Goal: Task Accomplishment & Management: Complete application form

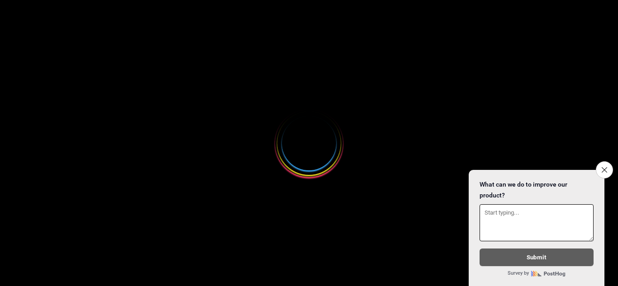
select select
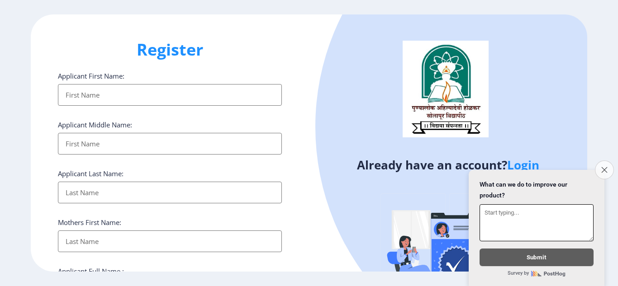
click at [602, 167] on icon "Close survey" at bounding box center [604, 170] width 6 height 6
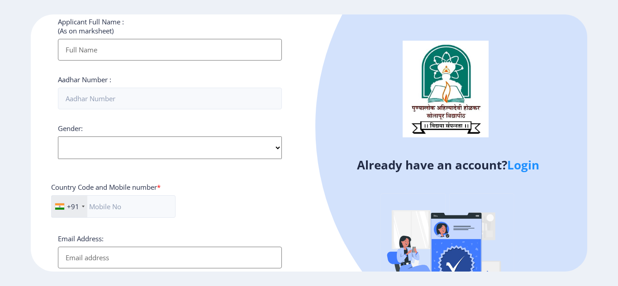
scroll to position [372, 0]
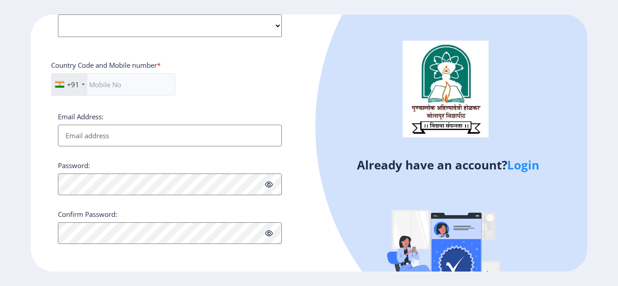
click at [530, 166] on link "Login" at bounding box center [523, 165] width 32 height 16
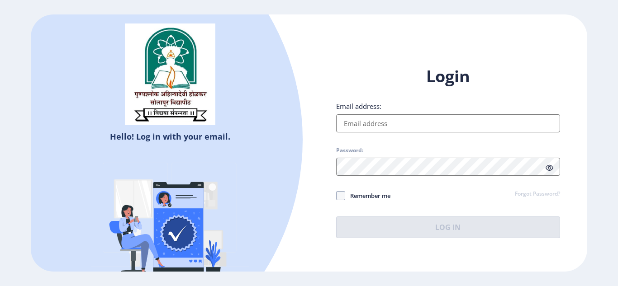
click at [380, 122] on input "Email address:" at bounding box center [448, 123] width 224 height 18
type input "[EMAIL_ADDRESS][DOMAIN_NAME]"
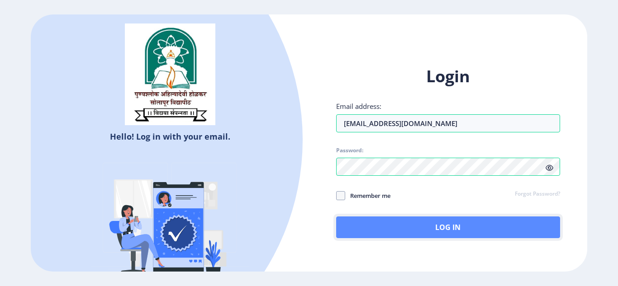
click at [344, 222] on button "Log In" at bounding box center [448, 228] width 224 height 22
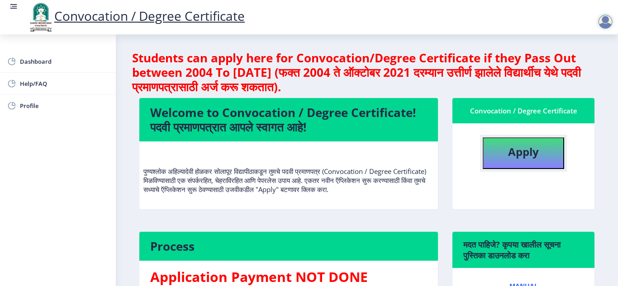
click at [540, 151] on button "Apply" at bounding box center [522, 153] width 81 height 32
select select
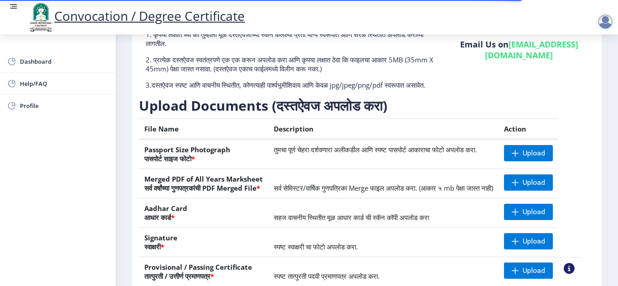
scroll to position [170, 0]
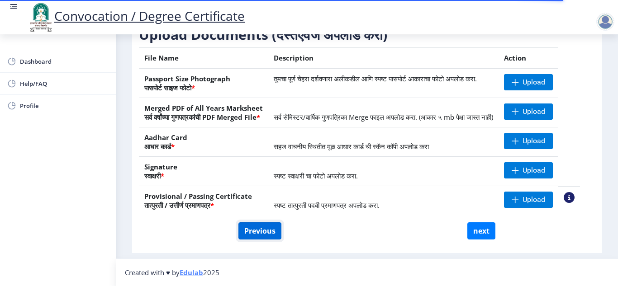
click at [249, 229] on button "Previous" at bounding box center [259, 230] width 43 height 17
select select "Regular"
select select "Banking"
select select "2012"
select select "March"
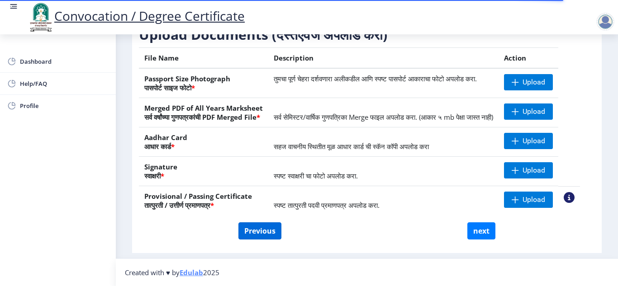
select select "FIRST CLASS WITH DISTINCTION"
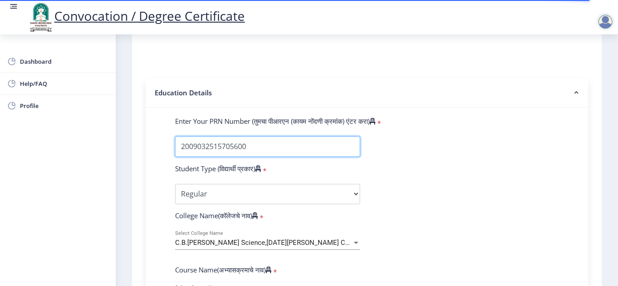
click at [255, 147] on input "Enter Your PRN Number (तुमचा पीआरएन (कायम नोंदणी क्रमांक) एंटर करा)" at bounding box center [267, 147] width 185 height 20
type input "2"
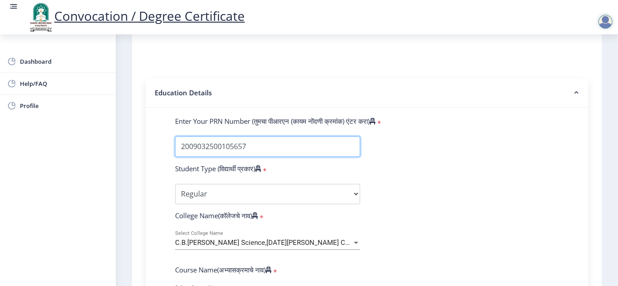
type input "2009032500105657"
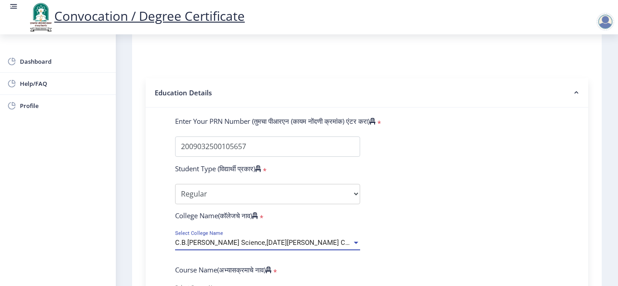
click at [235, 240] on span "C.B.[PERSON_NAME] Science,[DATE][PERSON_NAME] Commerce, [DATE][PERSON_NAME] Art…" at bounding box center [332, 243] width 314 height 8
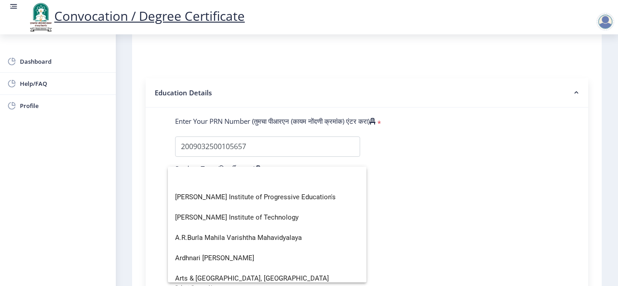
scroll to position [0, 0]
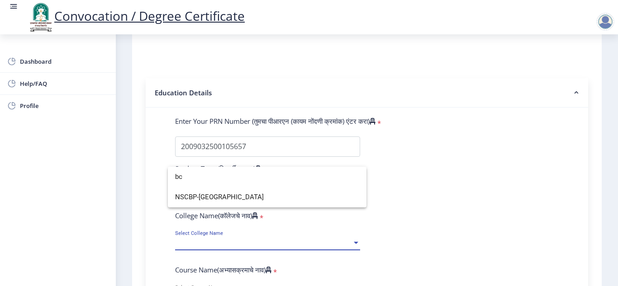
type input "b"
type input "B.C"
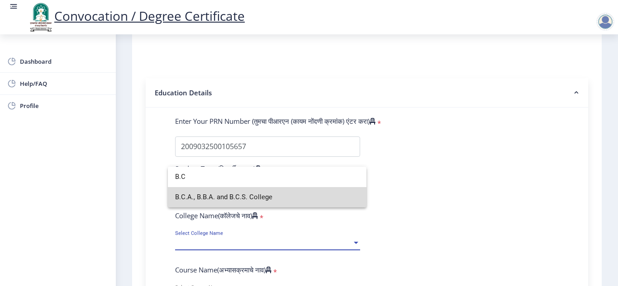
click at [236, 196] on span "B.C.A., B.B.A. and B.C.S. College" at bounding box center [267, 197] width 184 height 20
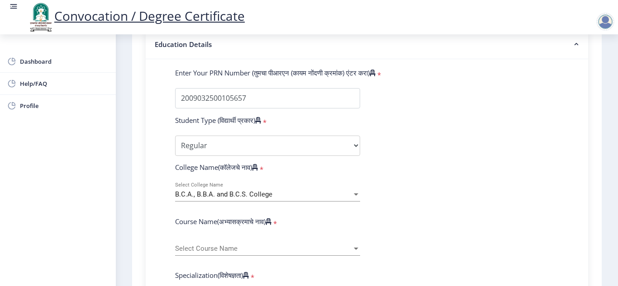
scroll to position [223, 0]
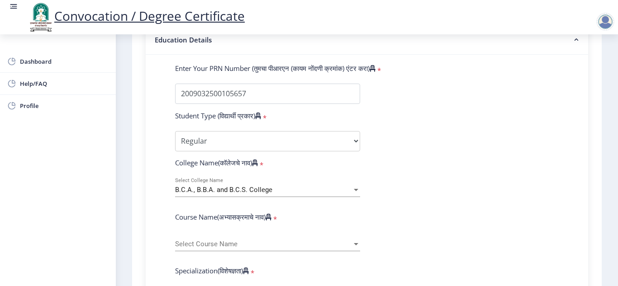
click at [255, 237] on div "Select Course Name Select Course Name" at bounding box center [267, 241] width 185 height 19
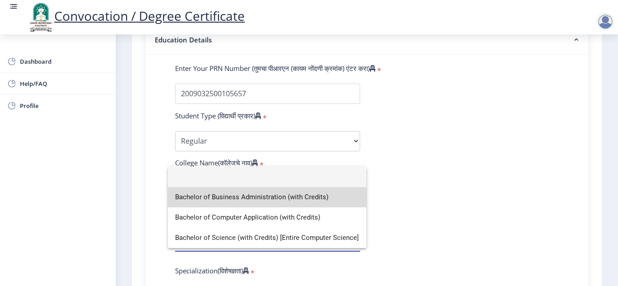
click at [279, 194] on span "Bachelor of Business Administration (with Credits)" at bounding box center [267, 197] width 184 height 20
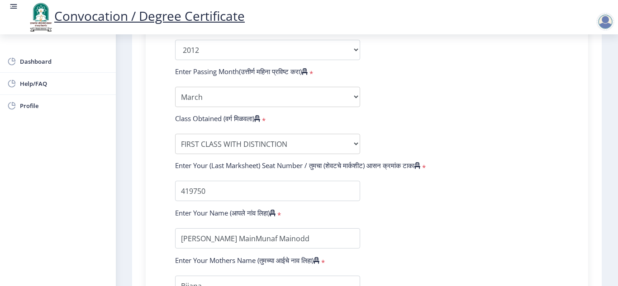
scroll to position [472, 0]
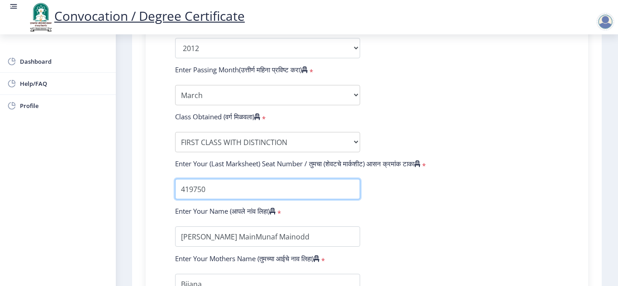
click at [279, 194] on input "textarea" at bounding box center [267, 189] width 185 height 20
type input "4"
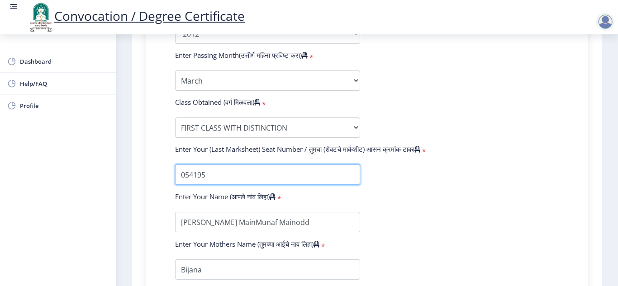
scroll to position [506, 0]
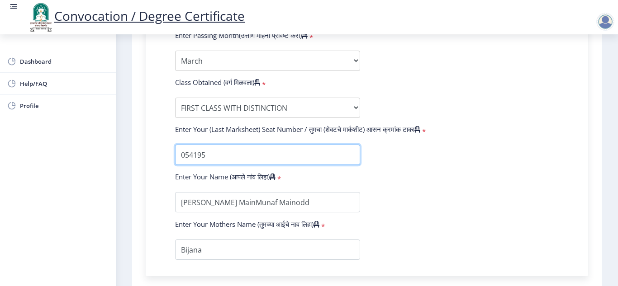
type input "054195"
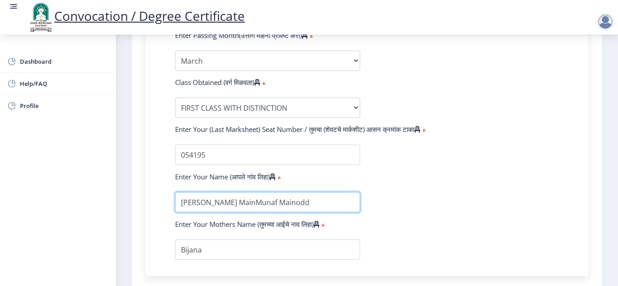
click at [312, 199] on input "textarea" at bounding box center [267, 202] width 185 height 20
drag, startPoint x: 236, startPoint y: 203, endPoint x: 195, endPoint y: 221, distance: 44.8
click at [195, 221] on form "Enter Your PRN Number (तुमचा पीआरएन (कायम नोंदणी क्रमांक) एंटर करा) * Student T…" at bounding box center [366, 20] width 397 height 479
click at [180, 208] on input "textarea" at bounding box center [267, 202] width 185 height 20
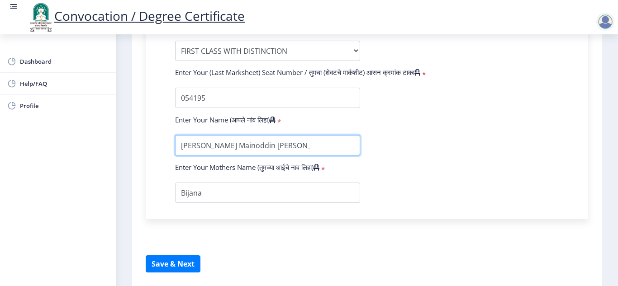
scroll to position [568, 0]
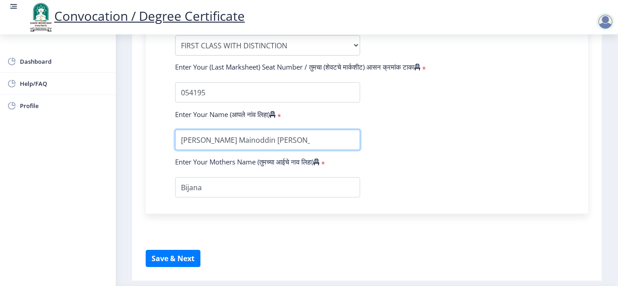
type input "[PERSON_NAME] Mainoddin [PERSON_NAME]"
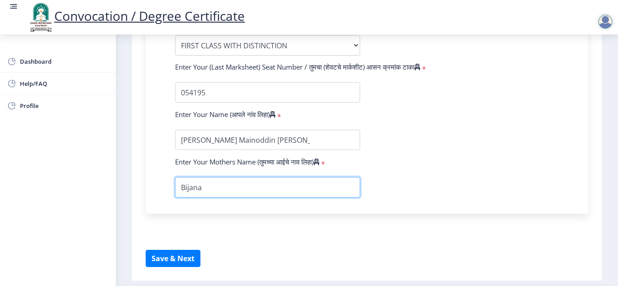
click at [252, 192] on input "textarea" at bounding box center [267, 187] width 185 height 20
type input "Bijana Mainoddin [PERSON_NAME]"
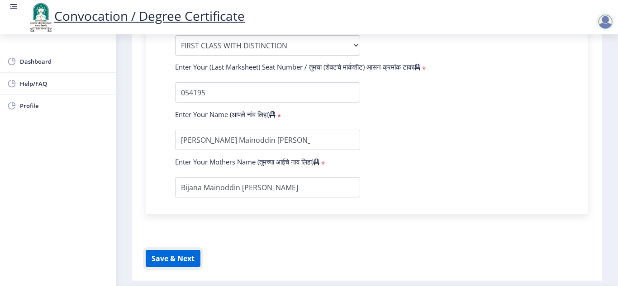
click at [167, 259] on button "Save & Next" at bounding box center [173, 258] width 55 height 17
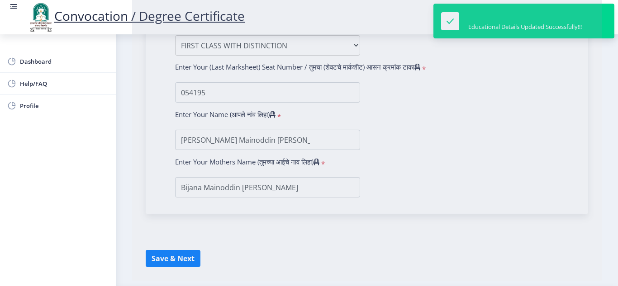
select select
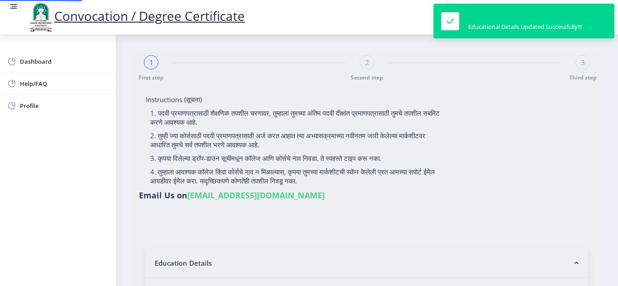
type input "[PERSON_NAME] Mainoddin [PERSON_NAME]"
type input "Bijana"
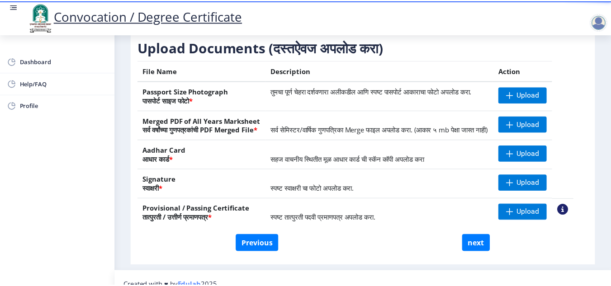
scroll to position [138, 0]
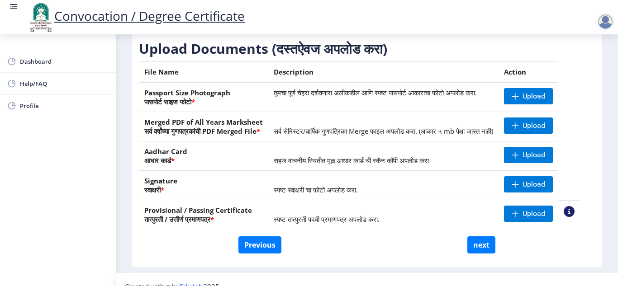
click at [574, 217] on nb-action at bounding box center [568, 211] width 11 height 11
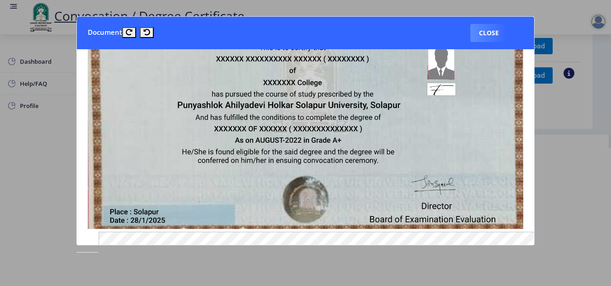
scroll to position [137, 0]
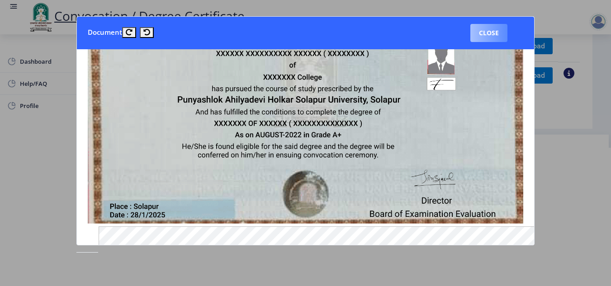
click at [491, 28] on button "Close" at bounding box center [488, 33] width 37 height 18
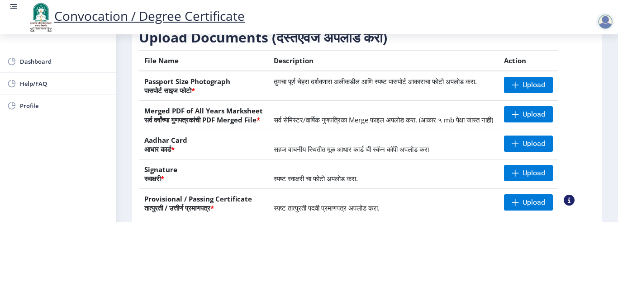
scroll to position [84, 0]
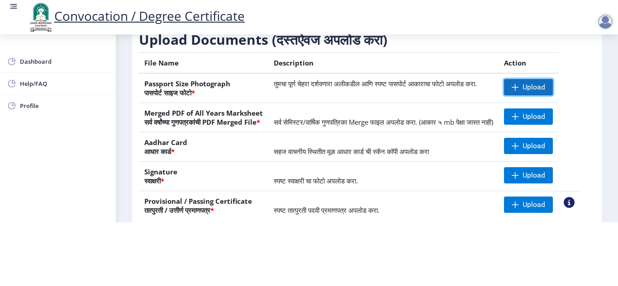
click at [533, 81] on span "Upload" at bounding box center [528, 87] width 49 height 16
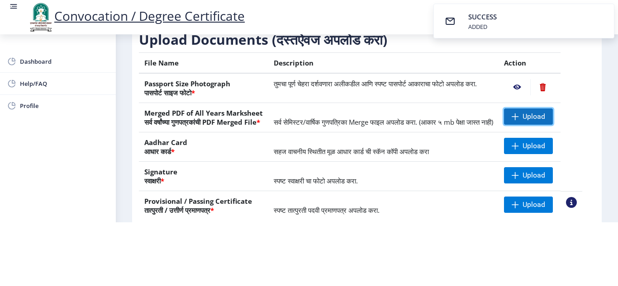
click at [540, 112] on span "Upload" at bounding box center [533, 116] width 23 height 9
click at [545, 147] on span "Upload" at bounding box center [533, 146] width 23 height 9
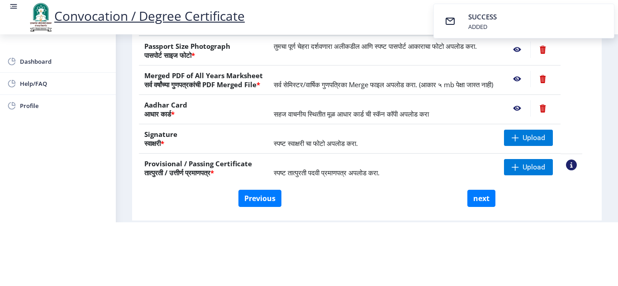
scroll to position [127, 0]
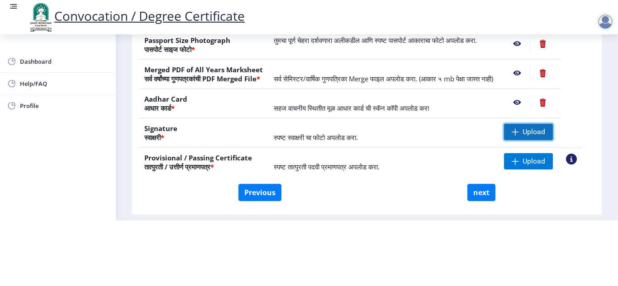
click at [545, 131] on span "Upload" at bounding box center [533, 131] width 23 height 9
click at [536, 136] on span "Upload" at bounding box center [533, 131] width 23 height 9
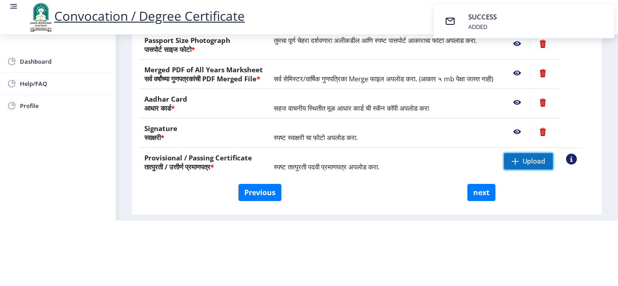
click at [552, 163] on span "Upload" at bounding box center [528, 161] width 49 height 16
click at [263, 198] on button "Previous" at bounding box center [259, 192] width 43 height 17
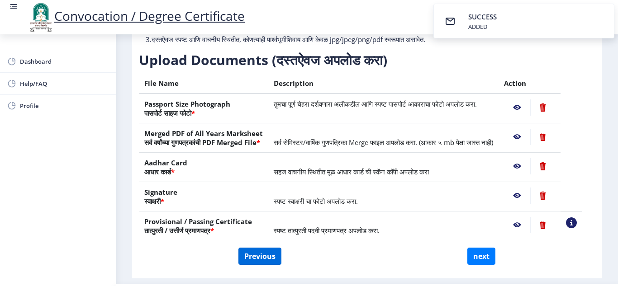
select select "Regular"
select select "2012"
select select "March"
select select "FIRST CLASS WITH DISTINCTION"
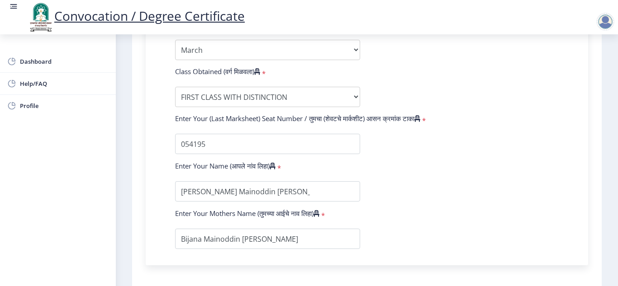
scroll to position [529, 0]
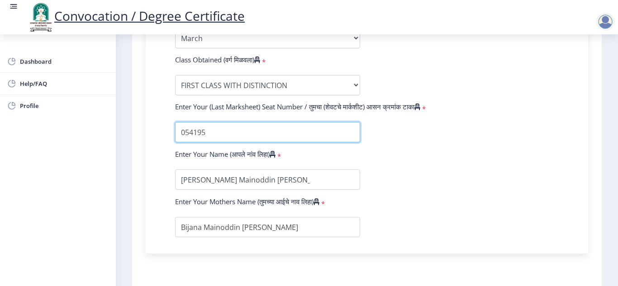
click at [207, 134] on input "textarea" at bounding box center [267, 132] width 185 height 20
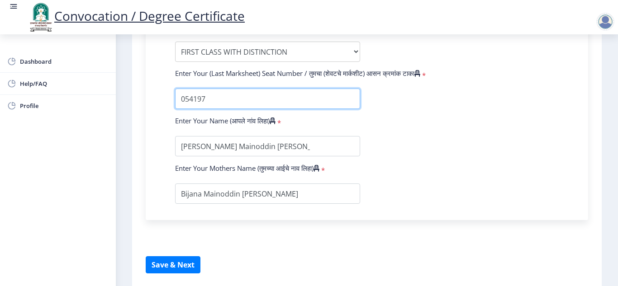
scroll to position [596, 0]
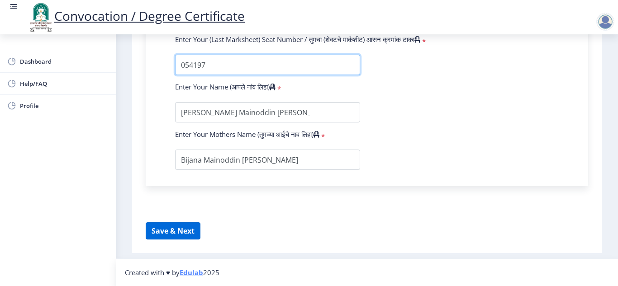
type input "054197"
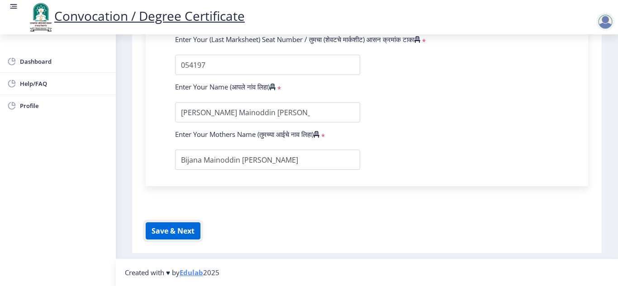
click at [165, 229] on button "Save & Next" at bounding box center [173, 230] width 55 height 17
click at [161, 232] on button "Save & Next" at bounding box center [173, 230] width 55 height 17
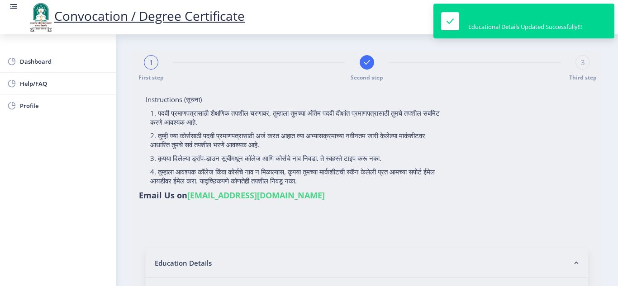
select select
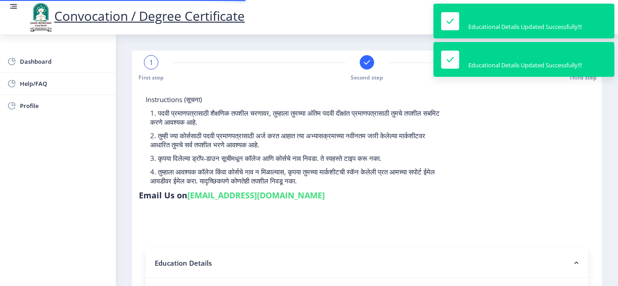
select select
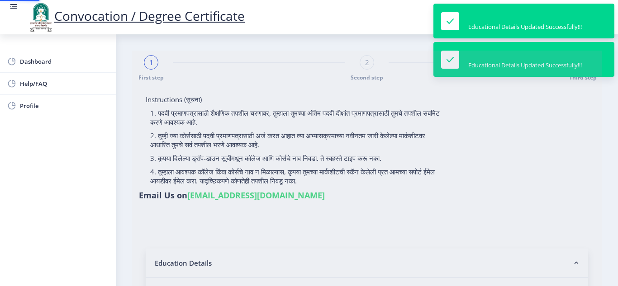
type input "[PERSON_NAME] Mainoddin [PERSON_NAME]"
type input "Bijana"
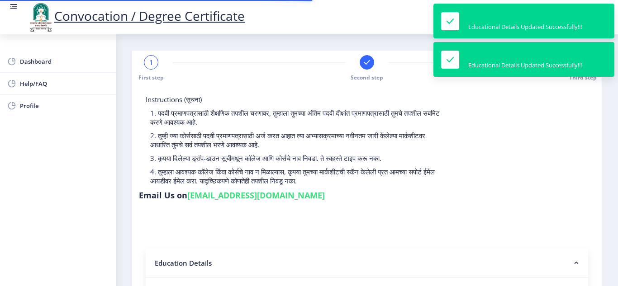
type input "2009032500105657"
select select "Regular"
select select "2012"
select select "March"
select select "FIRST CLASS WITH DISTINCTION"
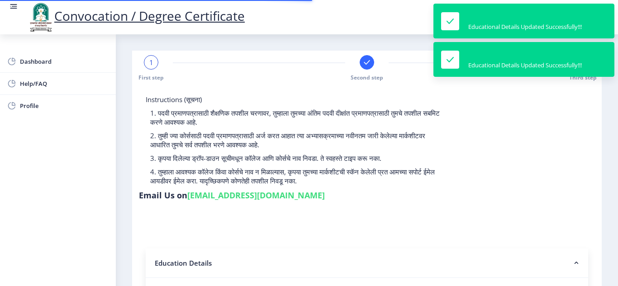
type input "054197"
type input "Bijana Mainoddin [PERSON_NAME]"
select select
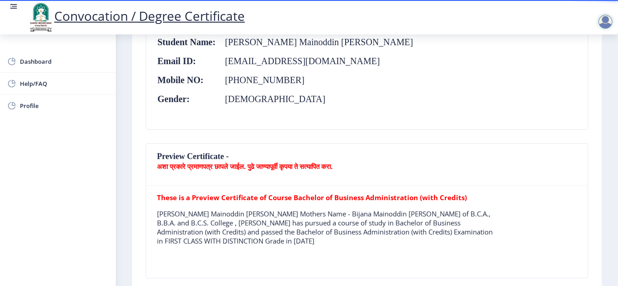
scroll to position [163, 0]
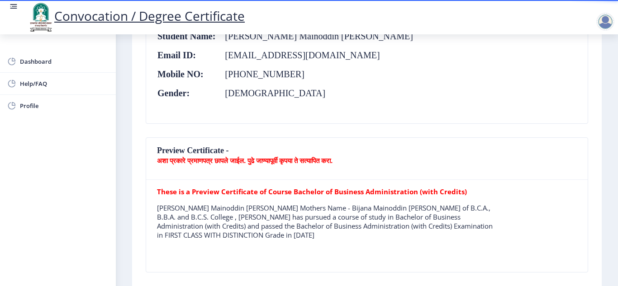
click at [307, 197] on tr "These is a Preview Certificate of Course Bachelor of Business Administration (w…" at bounding box center [324, 217] width 335 height 60
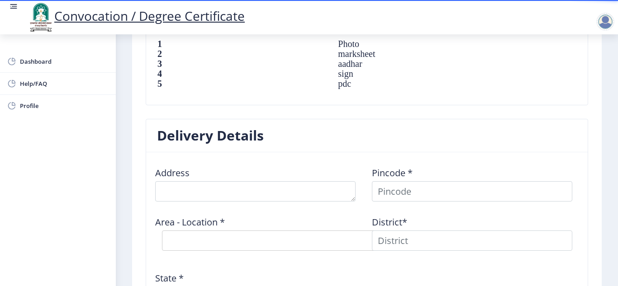
scroll to position [651, 0]
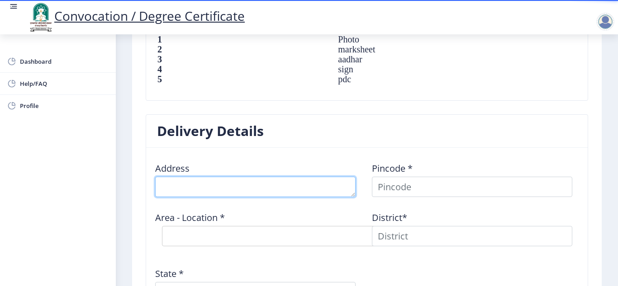
click at [260, 183] on textarea at bounding box center [255, 187] width 200 height 20
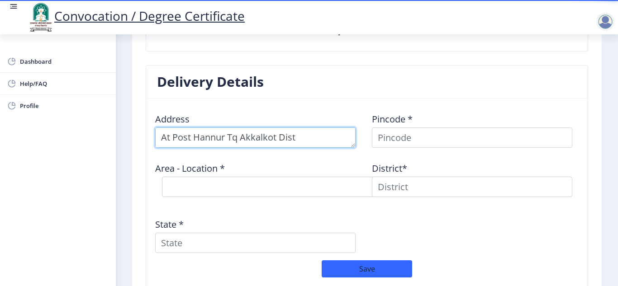
scroll to position [701, 0]
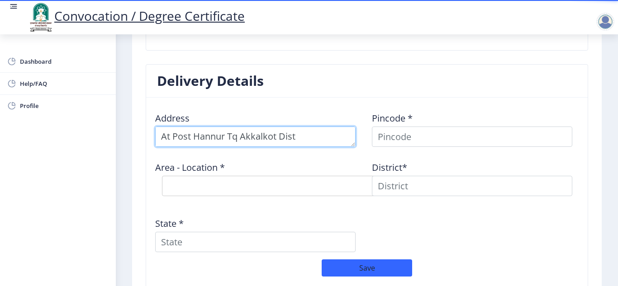
type textarea "At Post Hannur Tq Akkalkot Dist [GEOGRAPHIC_DATA]"
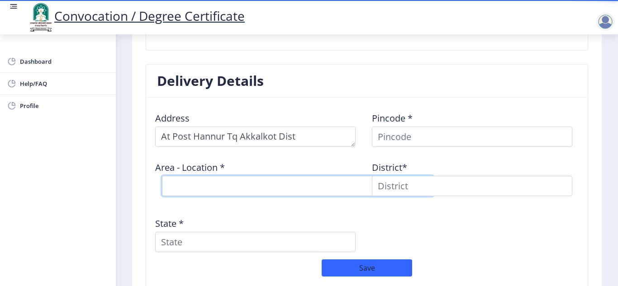
click at [245, 182] on select "Select Area Location" at bounding box center [297, 186] width 271 height 20
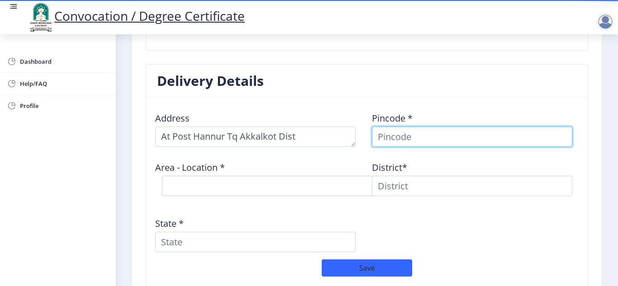
click at [393, 136] on input at bounding box center [472, 137] width 200 height 20
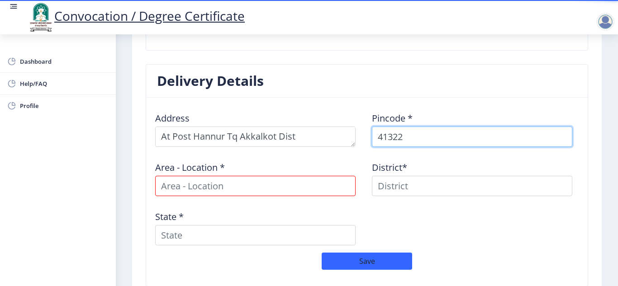
type input "413226"
select select
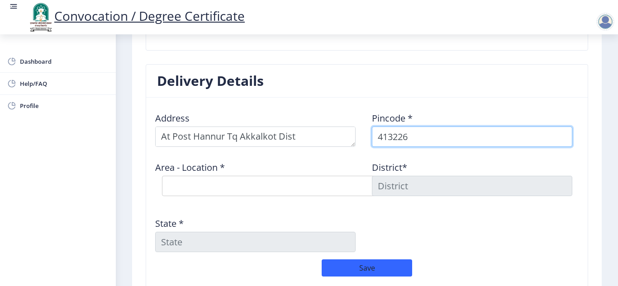
type input "413226"
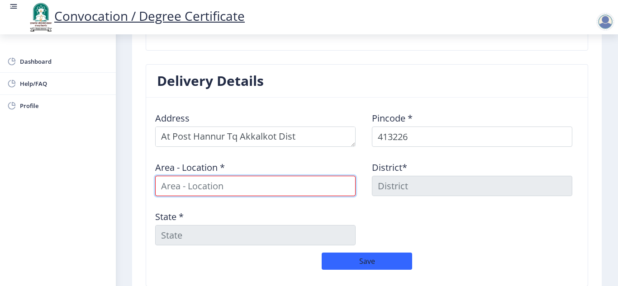
click at [311, 189] on input at bounding box center [255, 186] width 200 height 20
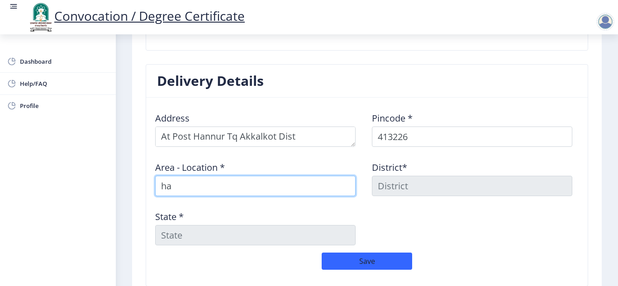
type input "h"
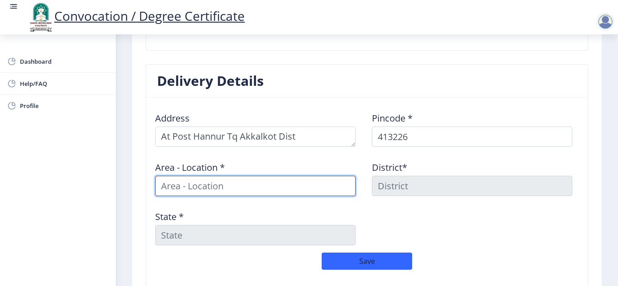
click at [311, 189] on input at bounding box center [255, 186] width 200 height 20
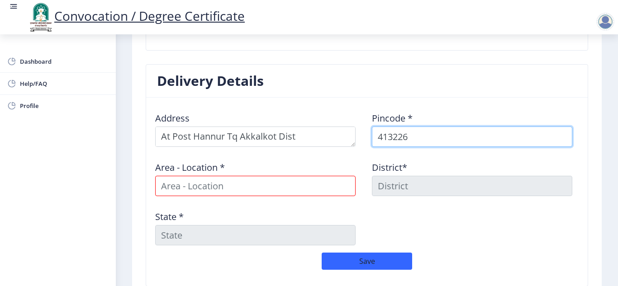
click at [421, 139] on input "413226" at bounding box center [472, 137] width 200 height 20
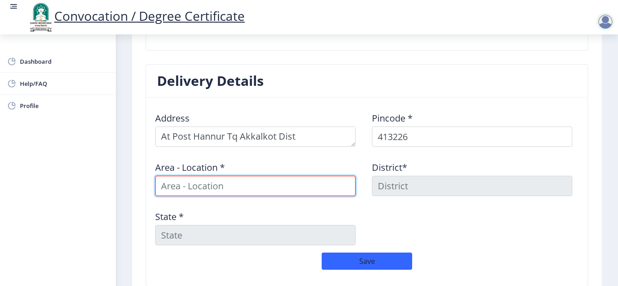
click at [292, 184] on input at bounding box center [255, 186] width 200 height 20
click at [312, 192] on input at bounding box center [255, 186] width 200 height 20
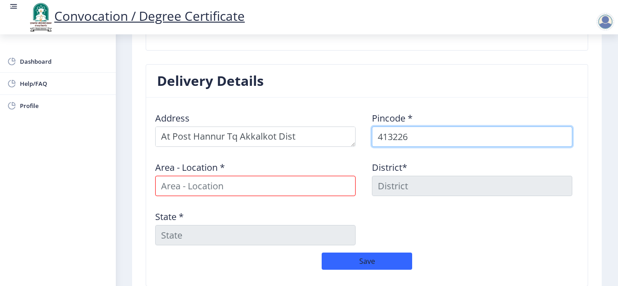
click at [401, 133] on input "413226" at bounding box center [472, 137] width 200 height 20
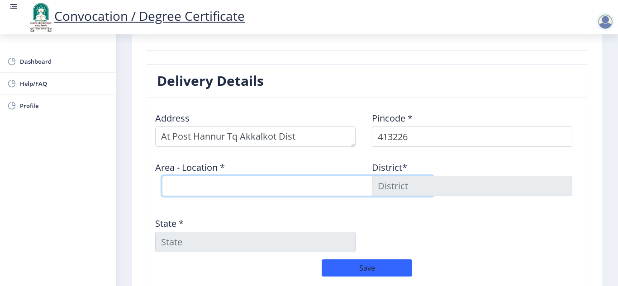
click at [291, 181] on select "Select Area Location [GEOGRAPHIC_DATA] B.O Chapalgaon S.O Chungi B.O Dahitne B.…" at bounding box center [297, 186] width 271 height 20
select select "6: Object"
click at [162, 176] on select "Select Area Location [GEOGRAPHIC_DATA] B.O Chapalgaon S.O Chungi B.O Dahitne B.…" at bounding box center [297, 186] width 271 height 20
type input "SOLAPUR"
type input "[GEOGRAPHIC_DATA]"
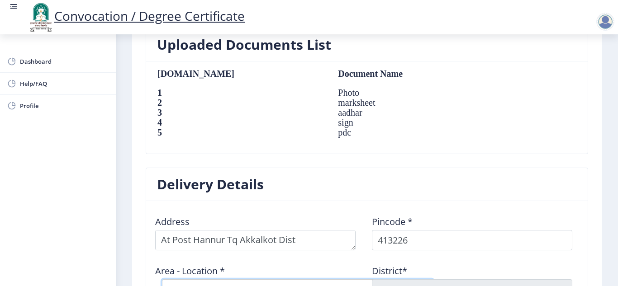
scroll to position [597, 0]
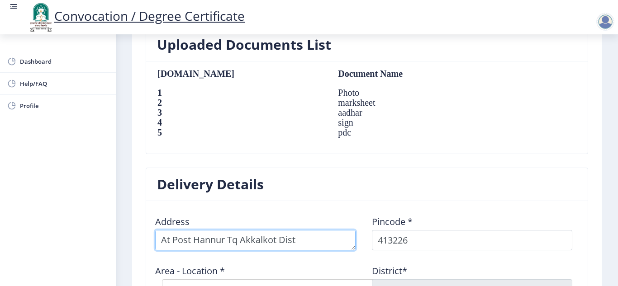
click at [161, 242] on textarea at bounding box center [255, 240] width 200 height 20
click at [332, 242] on textarea at bounding box center [255, 240] width 200 height 20
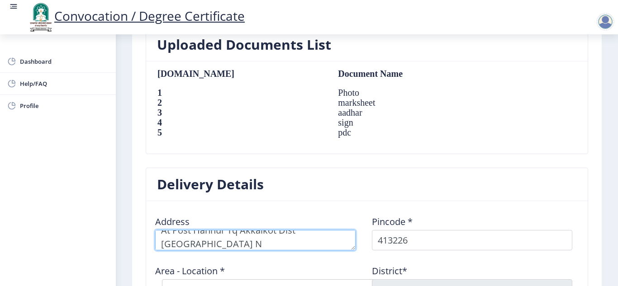
scroll to position [0, 0]
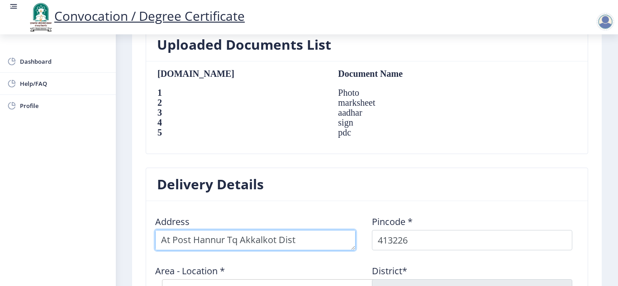
click at [230, 239] on textarea at bounding box center [255, 240] width 200 height 20
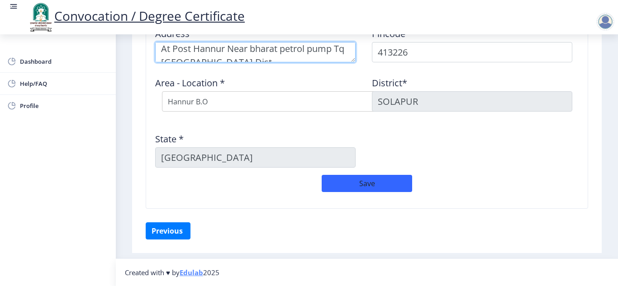
type textarea "At Post Hannur Near bharat petrol pump Tq [GEOGRAPHIC_DATA] Dist [GEOGRAPHIC_DA…"
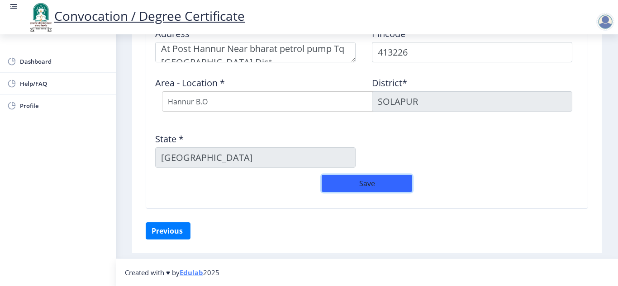
click at [349, 183] on button "Save" at bounding box center [366, 183] width 90 height 17
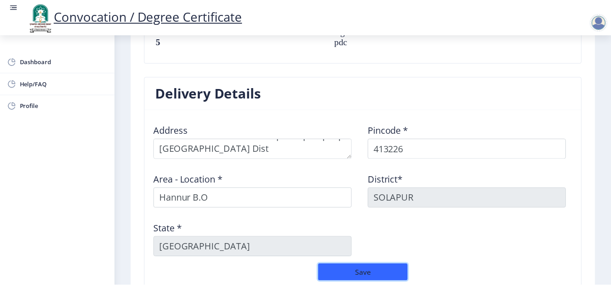
scroll to position [805, 0]
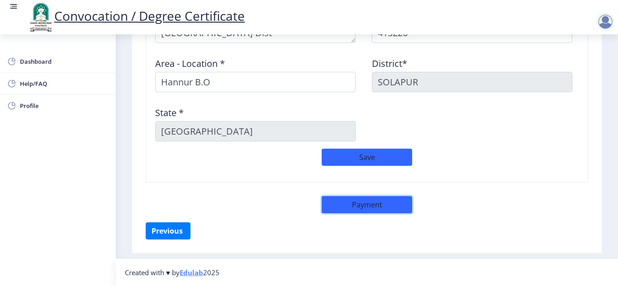
click at [334, 207] on button "Payment" at bounding box center [366, 204] width 90 height 17
select select "sealed"
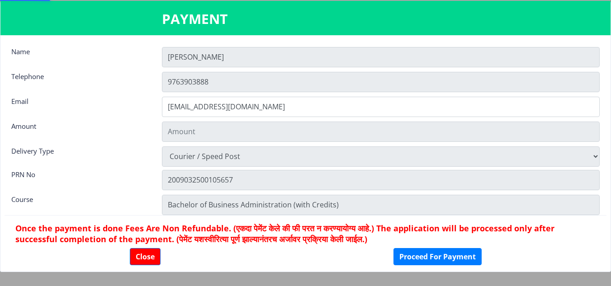
type input "2885"
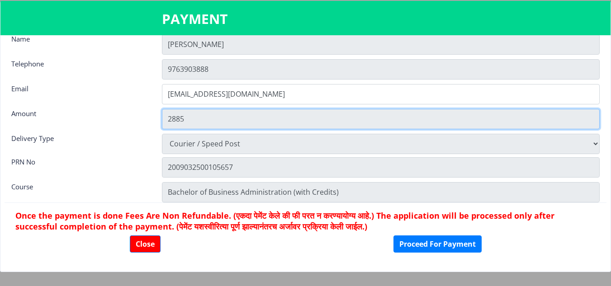
click at [191, 117] on input "2885" at bounding box center [381, 119] width 438 height 20
